Goal: Information Seeking & Learning: Learn about a topic

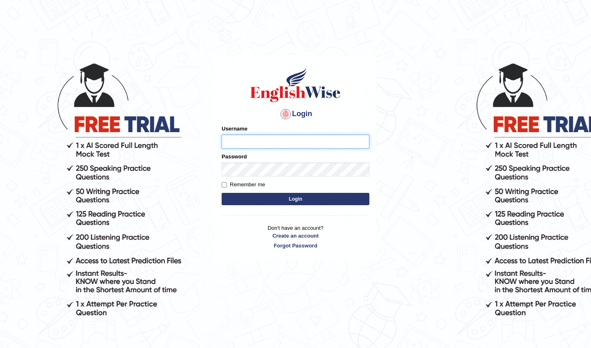
type input "NicolasD"
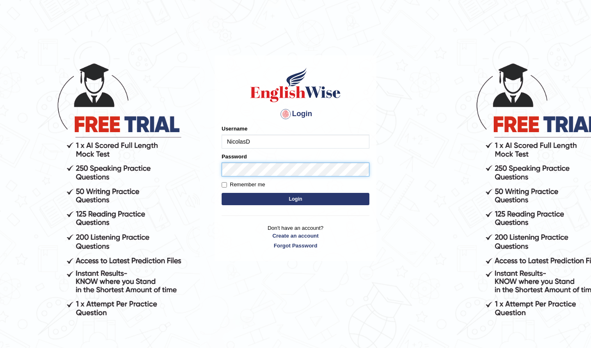
click at [295, 199] on button "Login" at bounding box center [296, 199] width 148 height 12
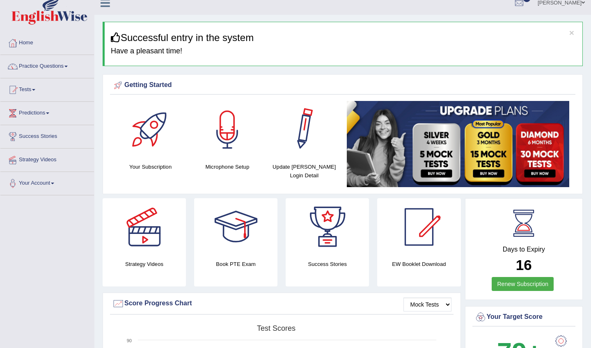
scroll to position [11, 0]
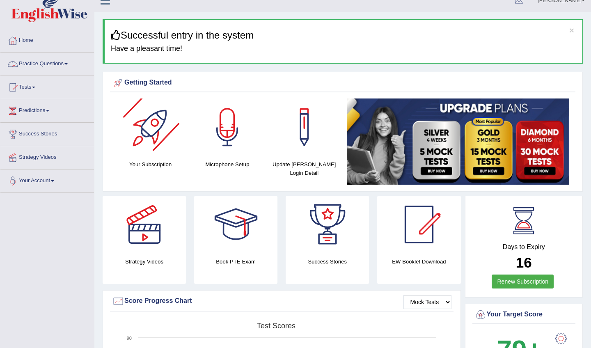
click at [62, 62] on link "Practice Questions" at bounding box center [47, 63] width 94 height 21
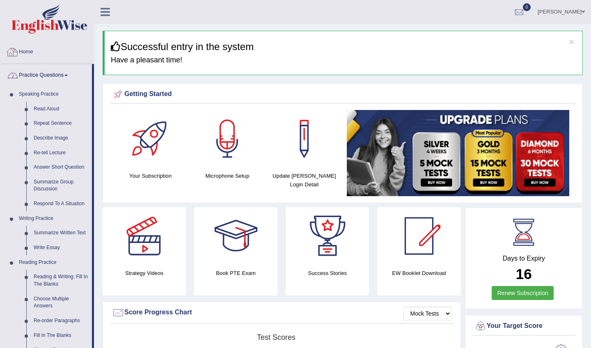
scroll to position [0, 0]
click at [46, 76] on link "Practice Questions" at bounding box center [46, 74] width 92 height 21
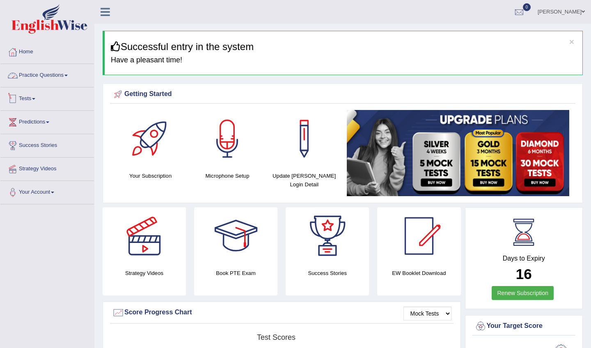
click at [36, 100] on link "Tests" at bounding box center [47, 97] width 94 height 21
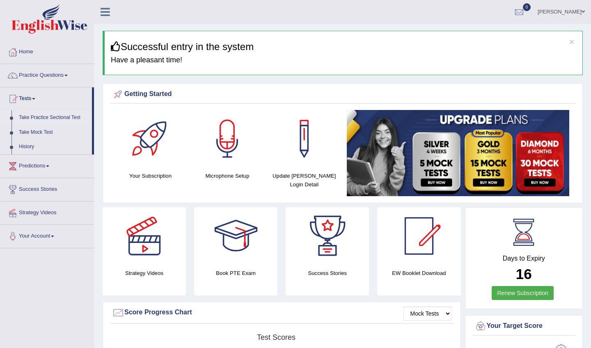
click at [62, 118] on link "Take Practice Sectional Test" at bounding box center [53, 117] width 77 height 15
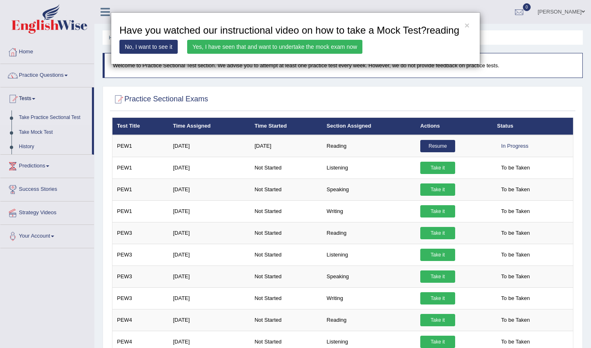
click at [265, 53] on link "Yes, I have seen that and want to undertake the mock exam now" at bounding box center [274, 47] width 175 height 14
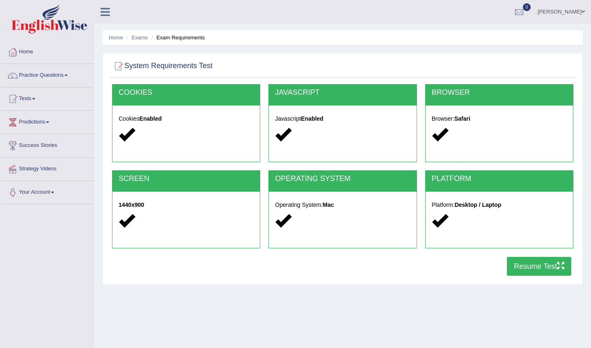
click at [529, 267] on button "Resume Test" at bounding box center [539, 266] width 64 height 19
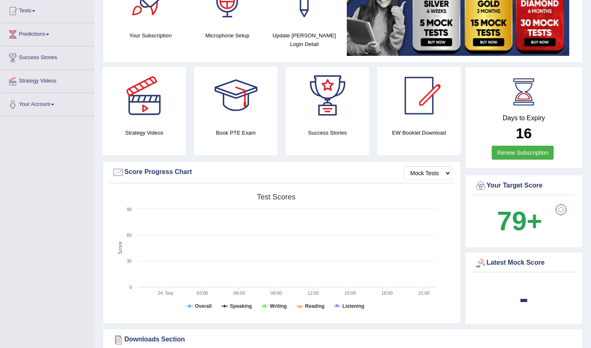
scroll to position [88, 0]
